Goal: Transaction & Acquisition: Purchase product/service

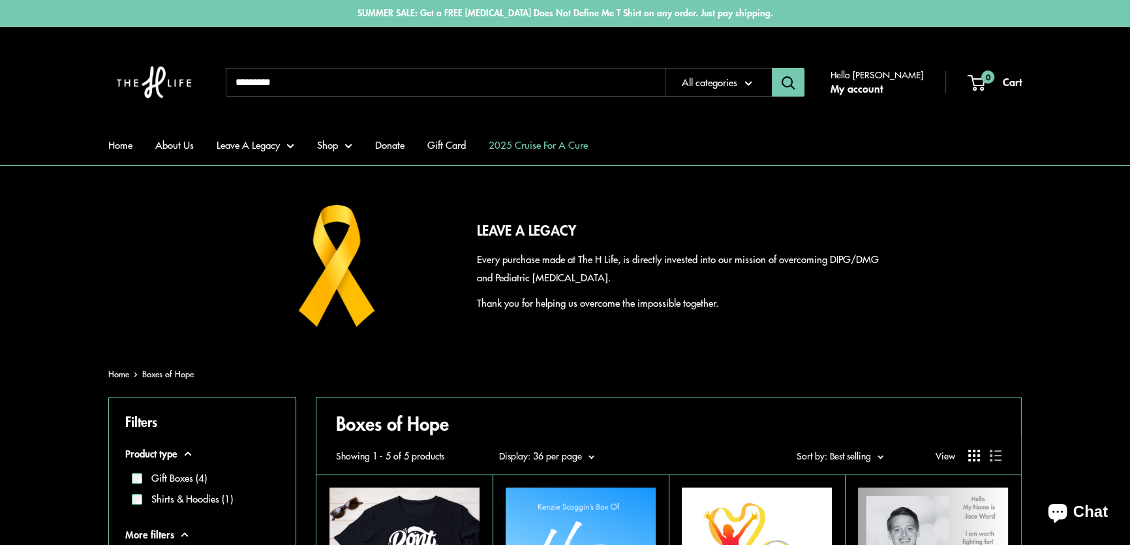
click at [546, 147] on link "2025 Cruise For A Cure" at bounding box center [538, 145] width 99 height 18
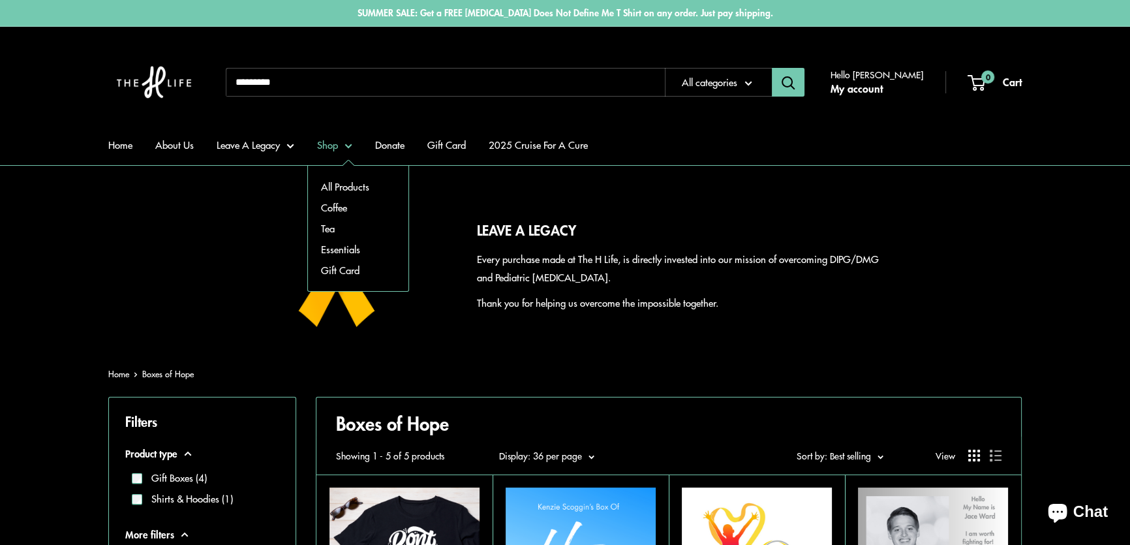
click at [335, 144] on link "Shop" at bounding box center [334, 145] width 35 height 18
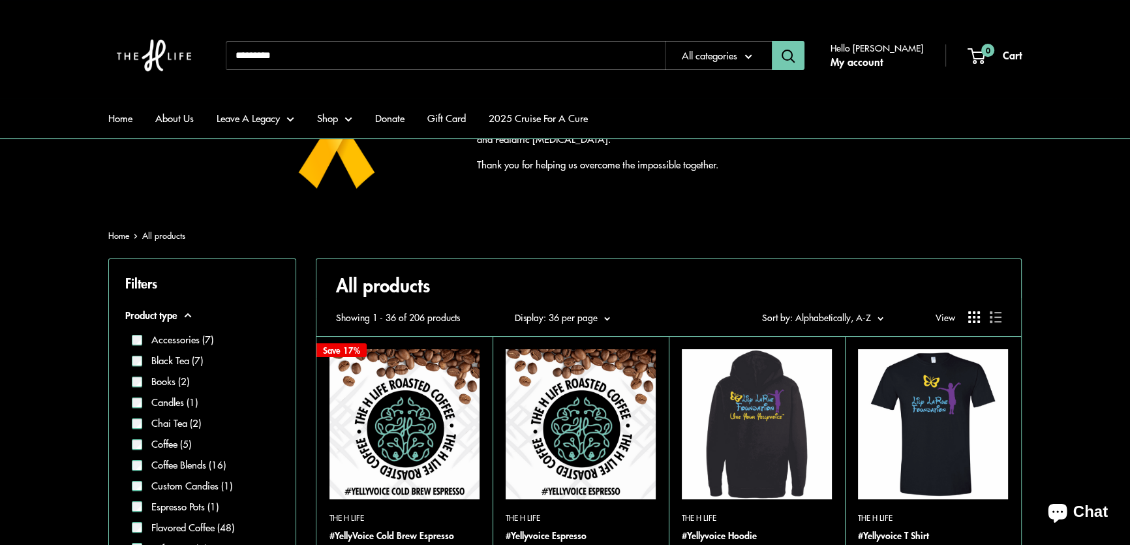
scroll to position [59, 0]
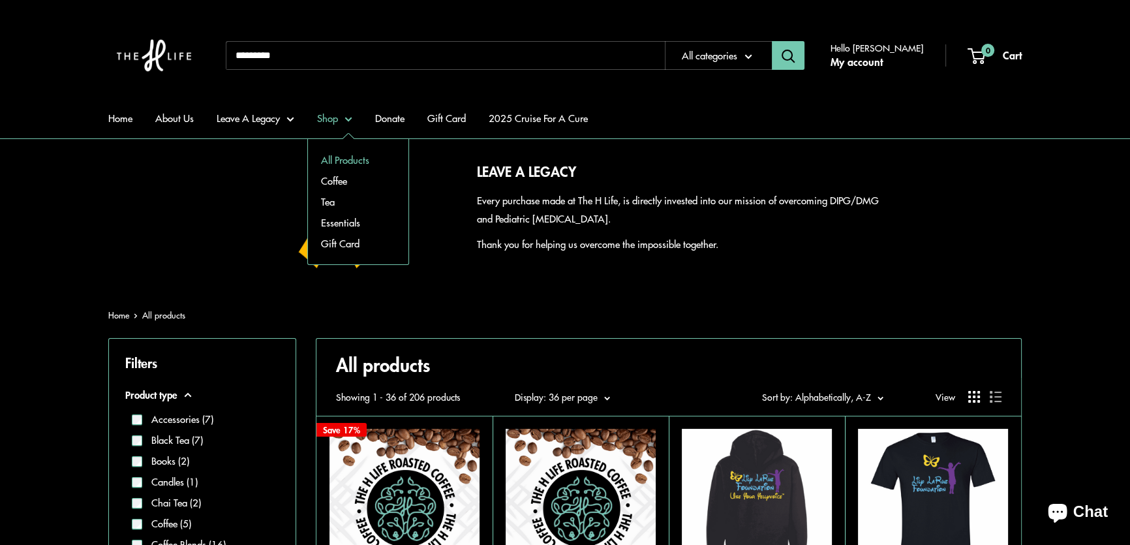
click at [342, 160] on link "All Products" at bounding box center [358, 159] width 100 height 21
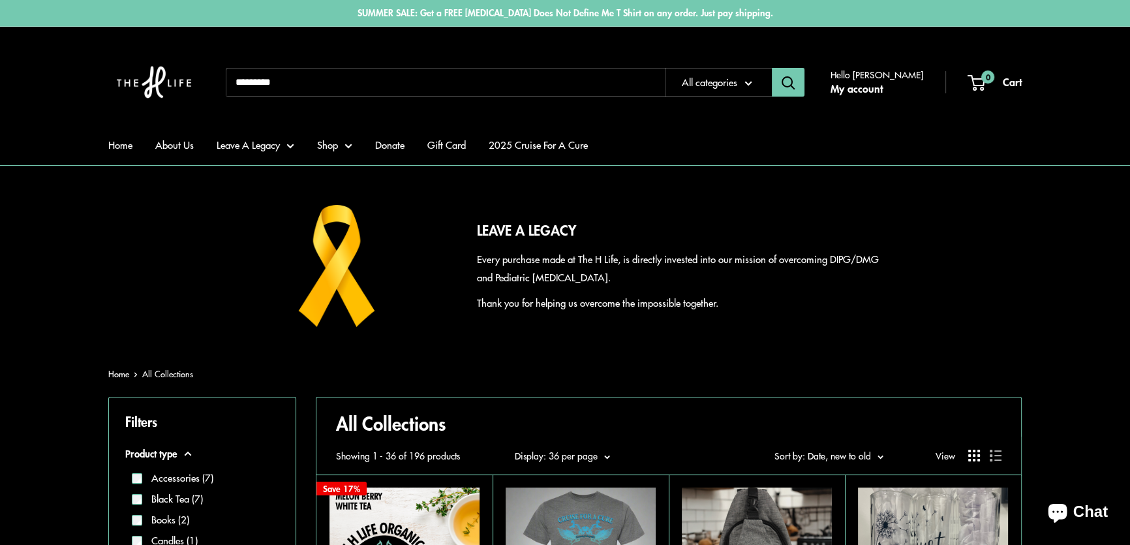
scroll to position [237, 0]
